Goal: Transaction & Acquisition: Purchase product/service

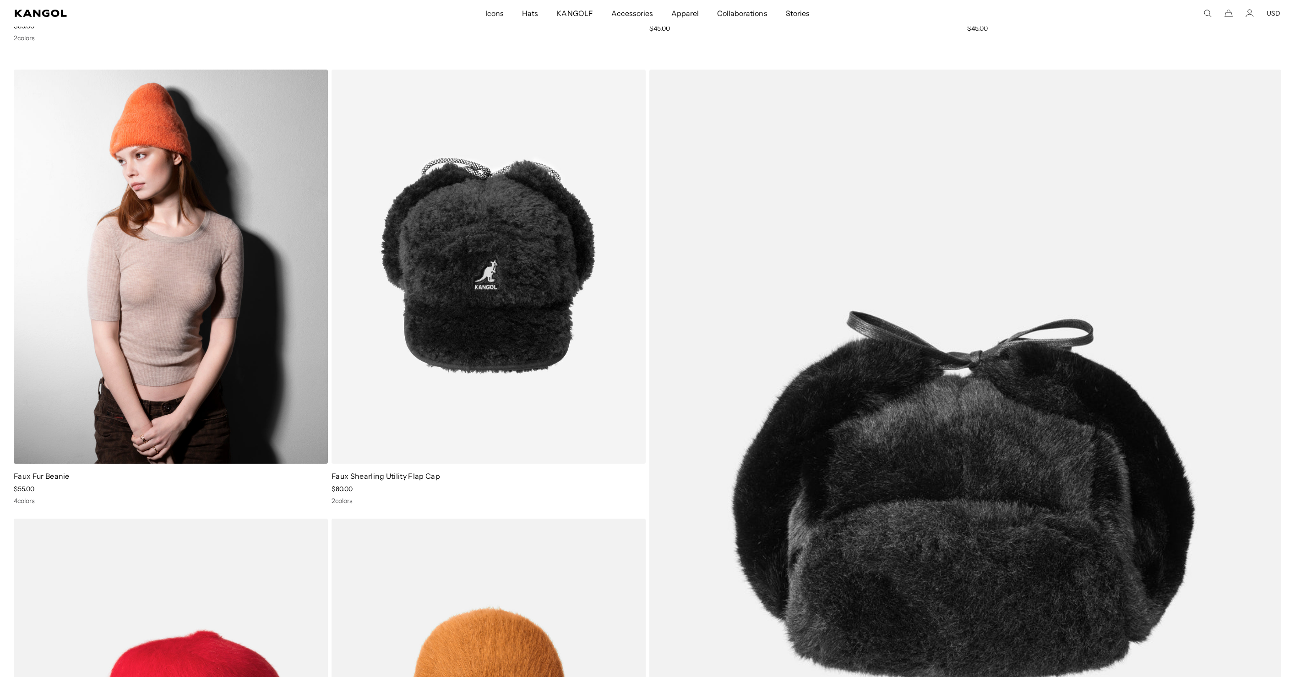
click at [229, 345] on img at bounding box center [171, 267] width 314 height 394
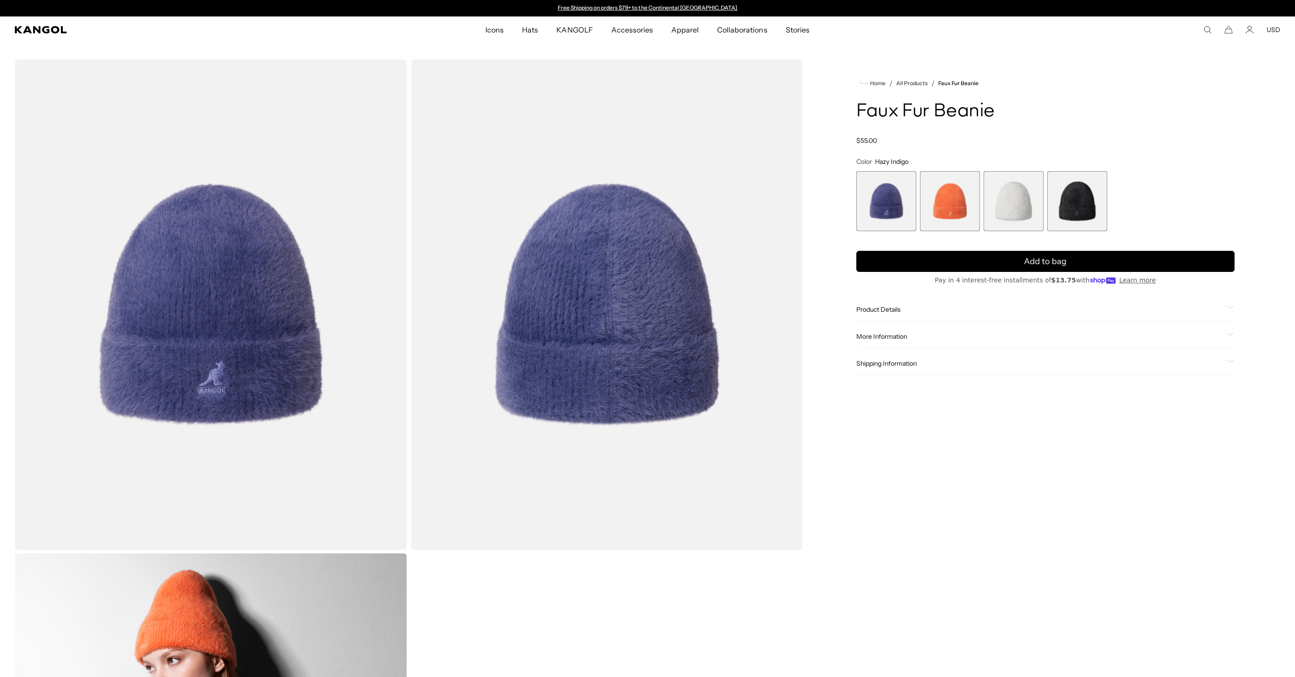
click at [1005, 211] on span "3 of 4" at bounding box center [1014, 201] width 60 height 60
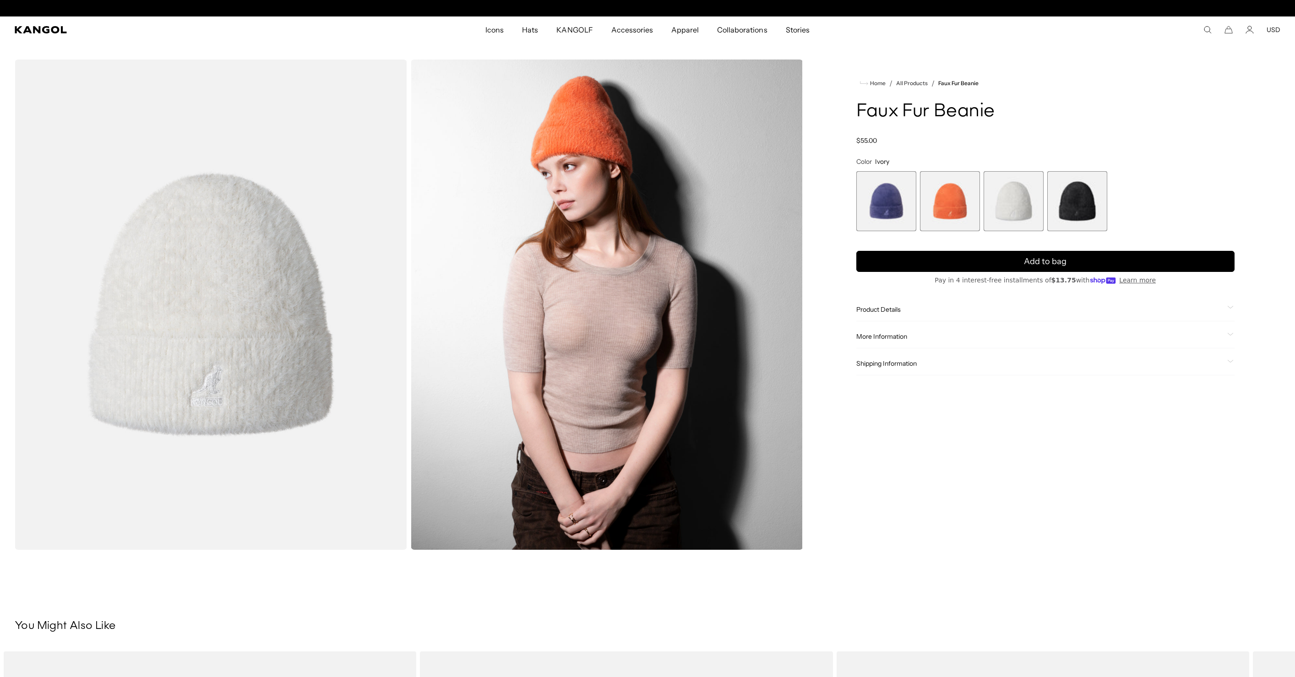
scroll to position [0, 189]
click at [941, 206] on span "2 of 4" at bounding box center [950, 201] width 60 height 60
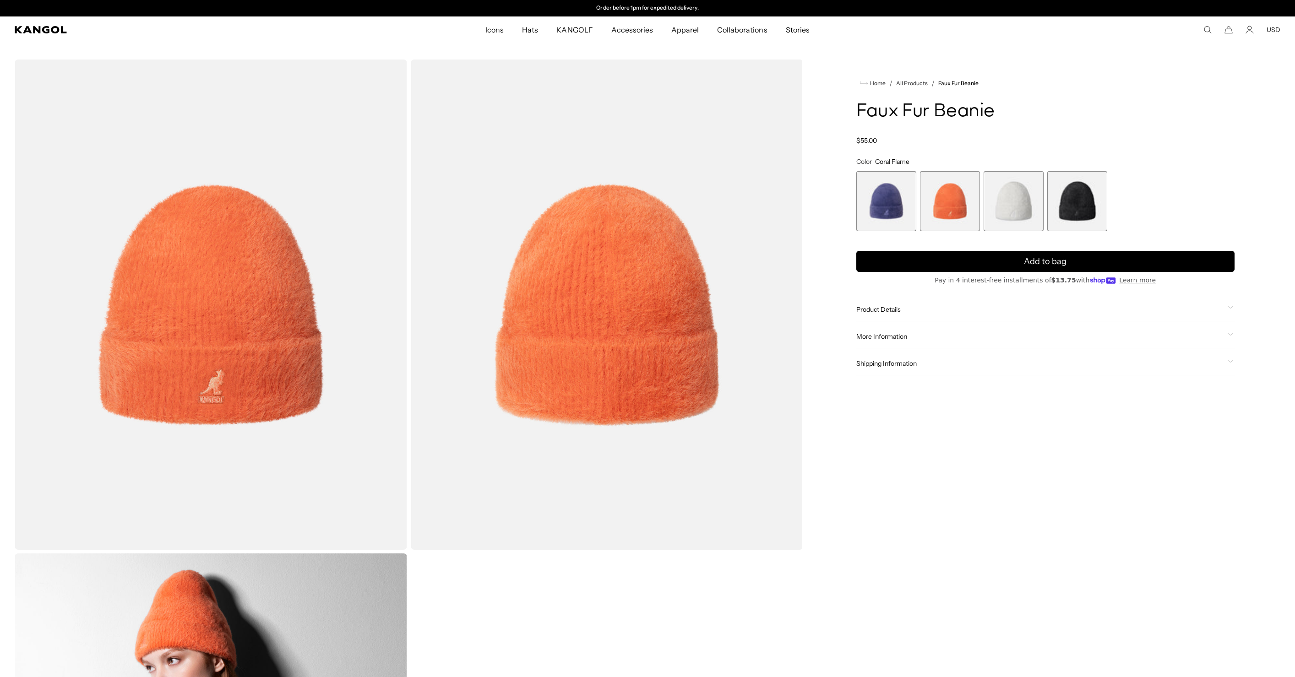
click at [890, 207] on span "1 of 4" at bounding box center [886, 201] width 60 height 60
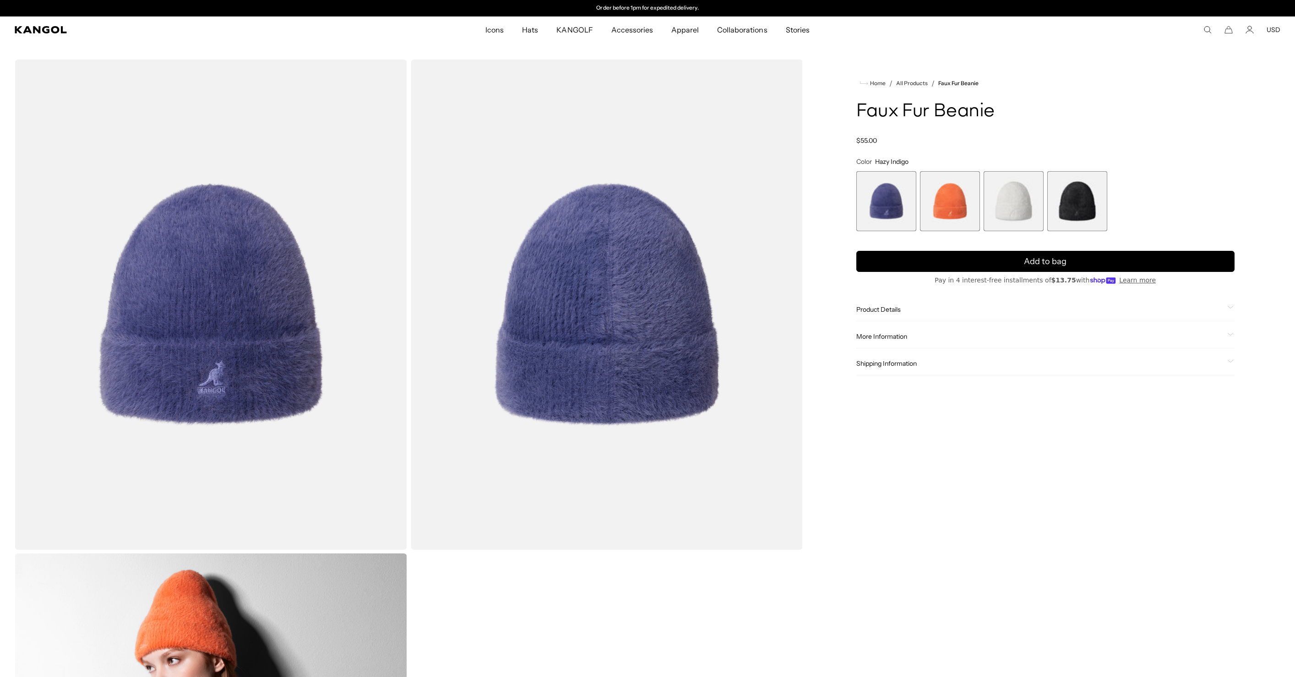
click at [1060, 209] on span "4 of 4" at bounding box center [1077, 201] width 60 height 60
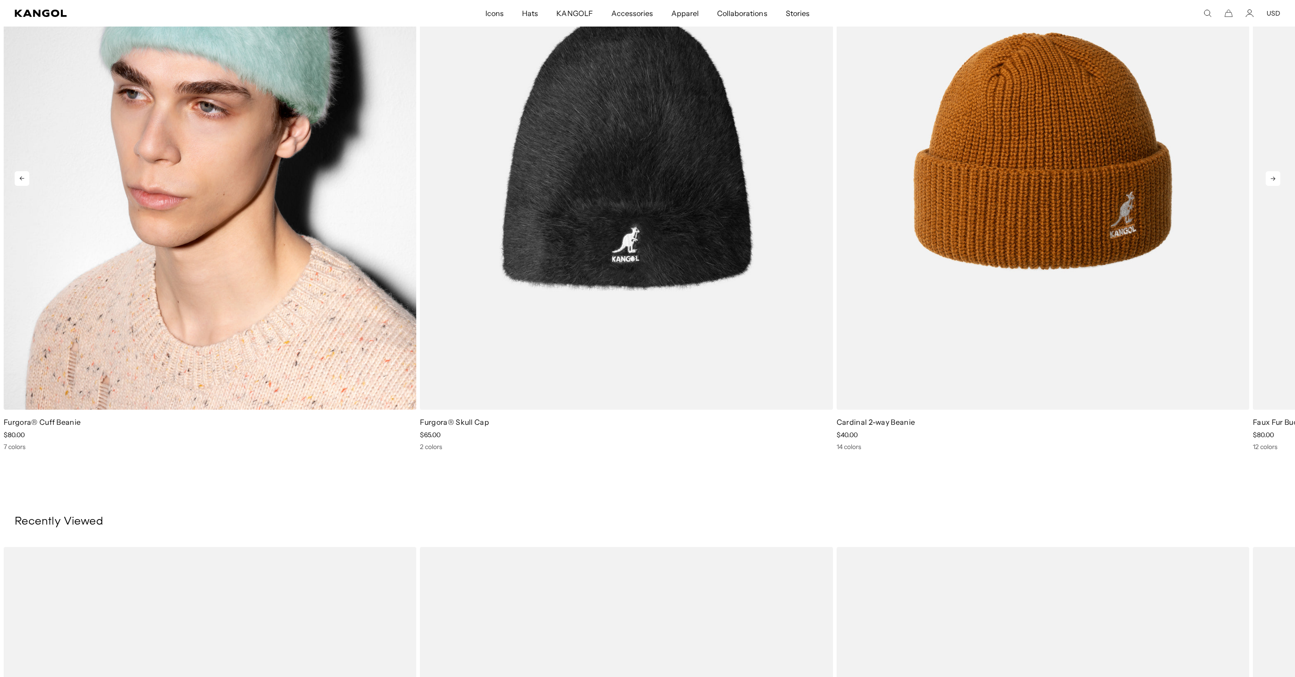
scroll to position [607, 0]
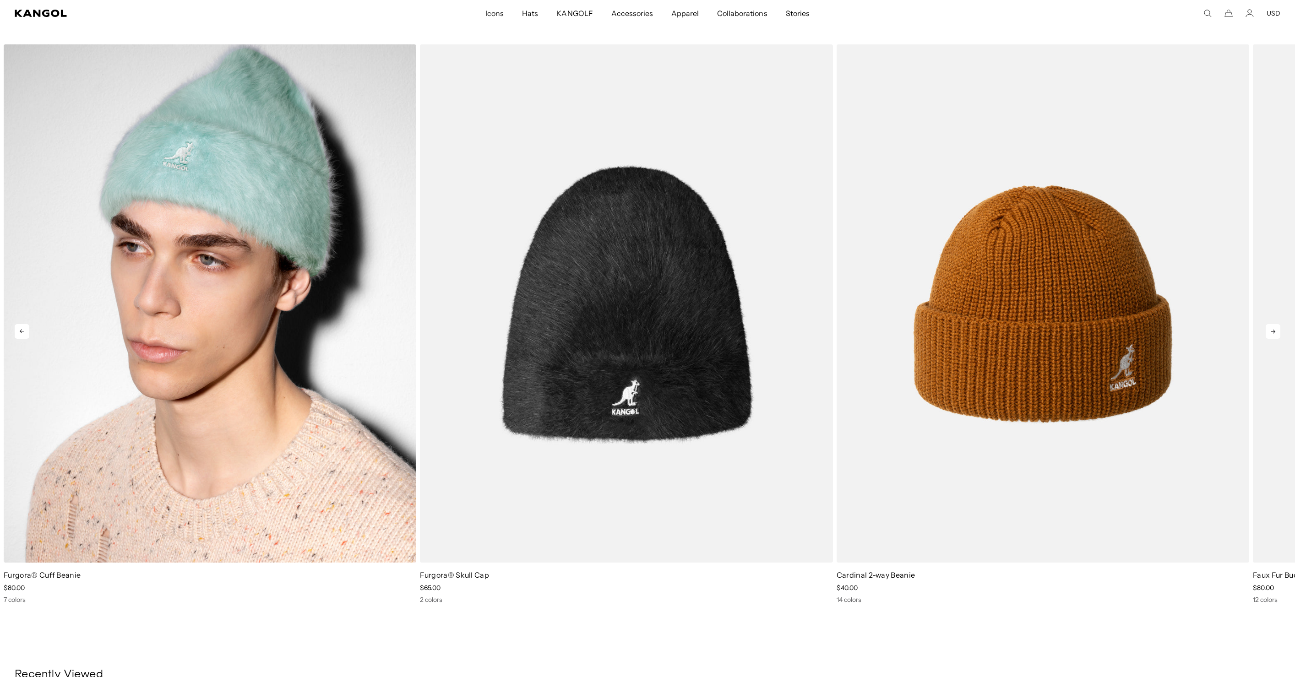
click at [351, 272] on img "1 of 5" at bounding box center [210, 303] width 413 height 518
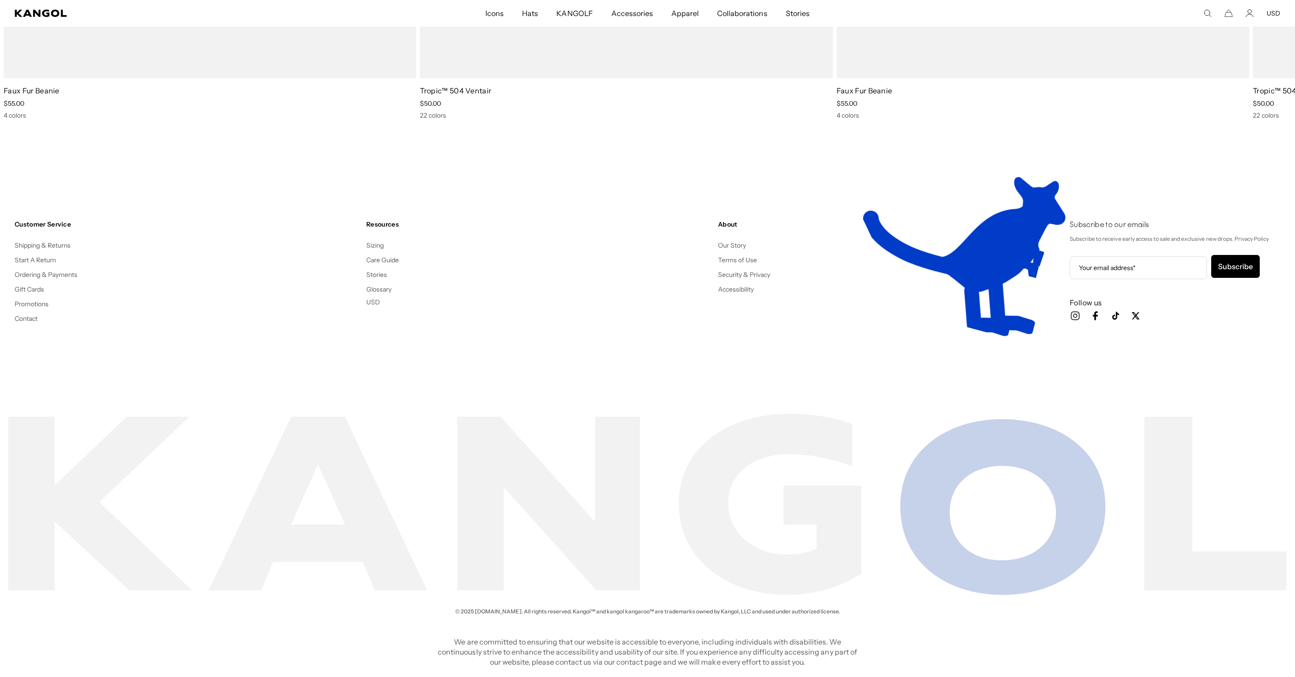
scroll to position [0, 189]
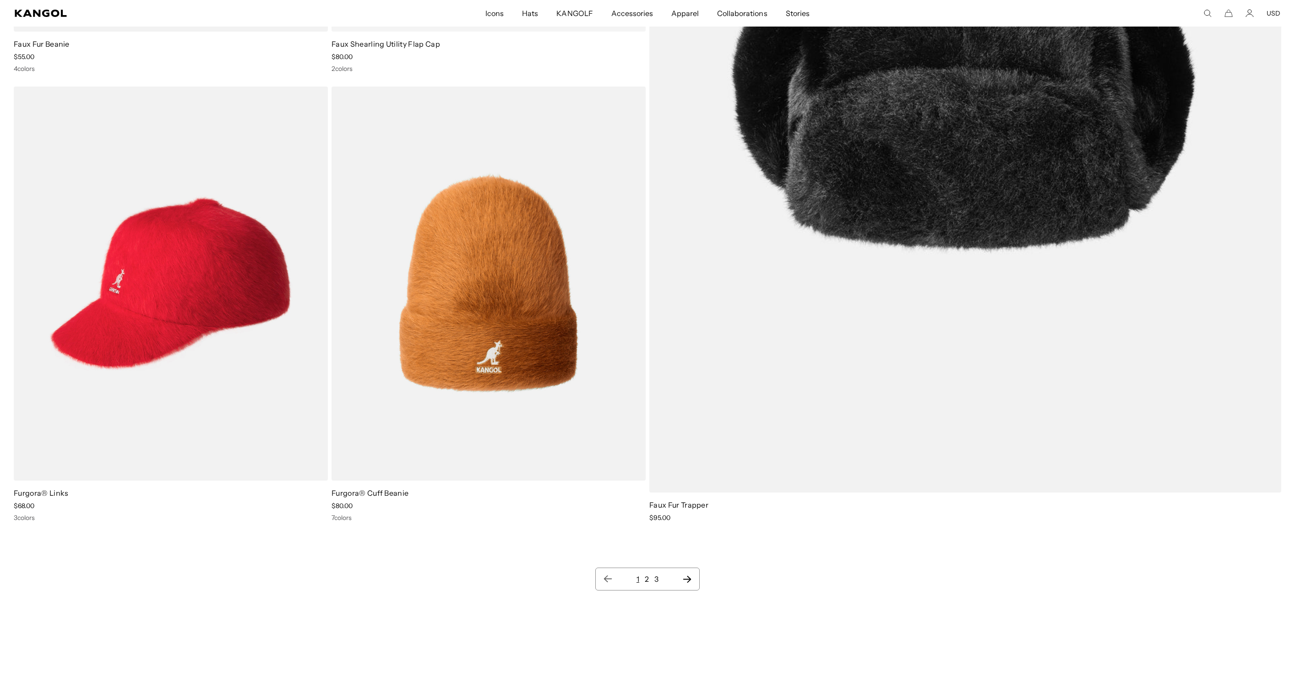
scroll to position [0, 189]
click at [646, 579] on link "2" at bounding box center [647, 579] width 4 height 9
